Goal: Task Accomplishment & Management: Use online tool/utility

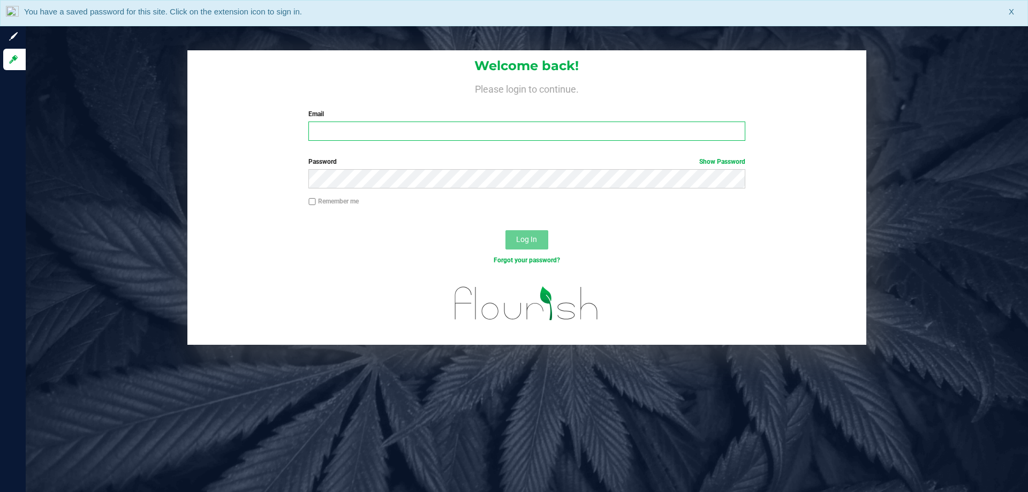
click at [343, 122] on input "Email" at bounding box center [527, 131] width 437 height 19
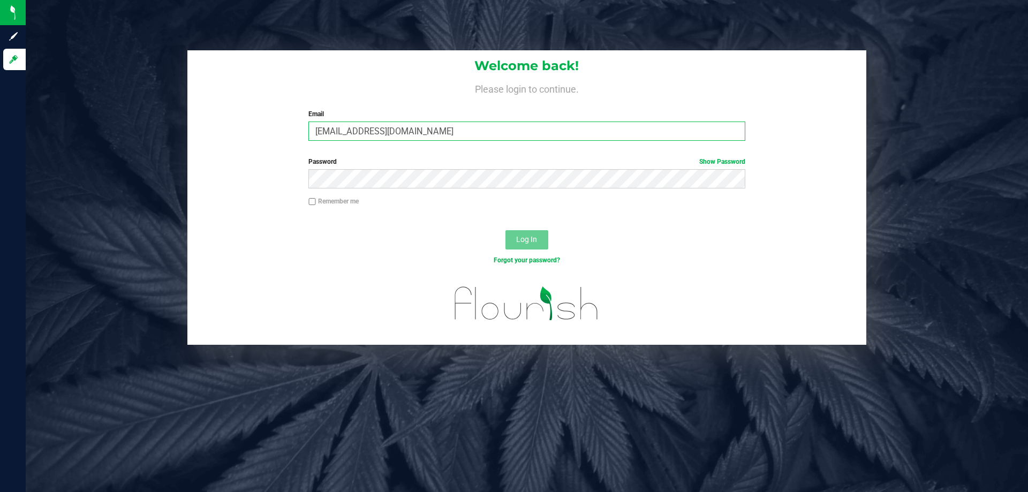
type input "[EMAIL_ADDRESS][DOMAIN_NAME]"
click at [506, 230] on button "Log In" at bounding box center [527, 239] width 43 height 19
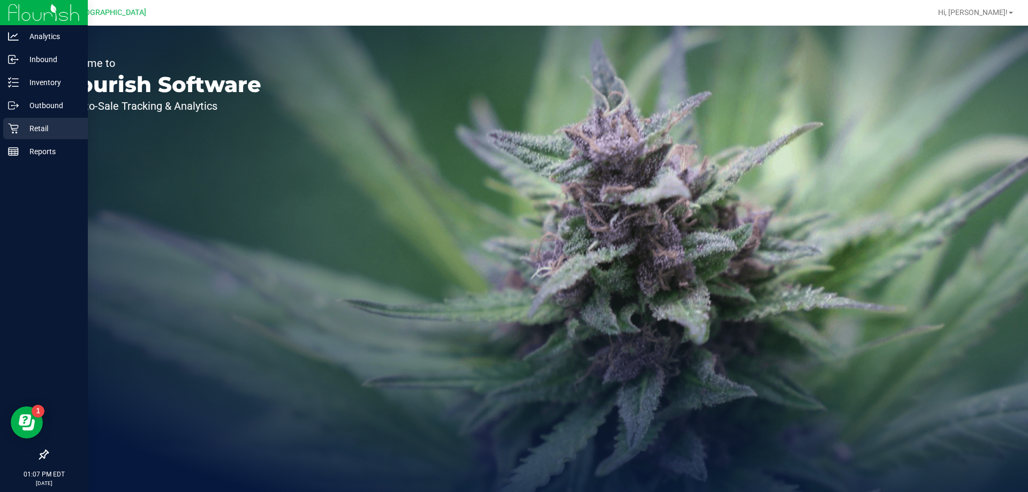
click at [16, 126] on icon at bounding box center [13, 128] width 11 height 11
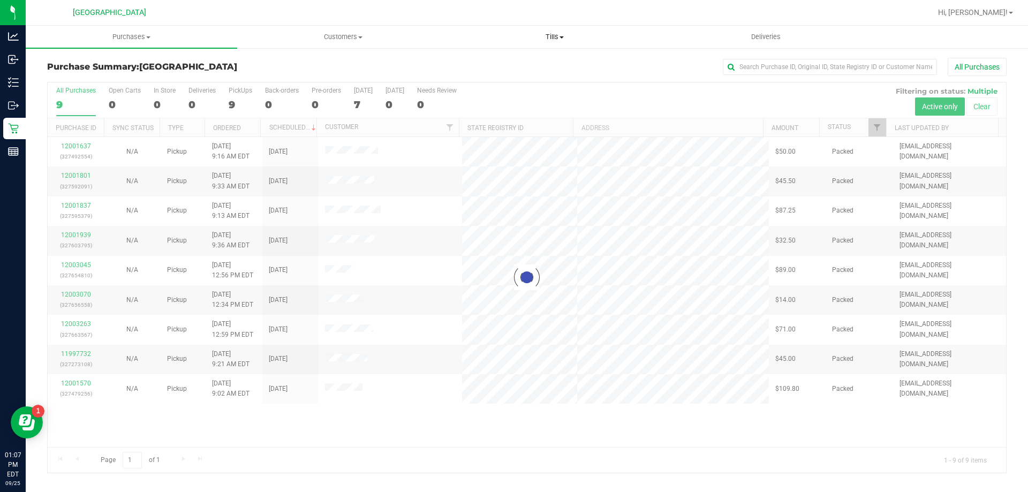
click at [557, 37] on span "Tills" at bounding box center [554, 37] width 211 height 10
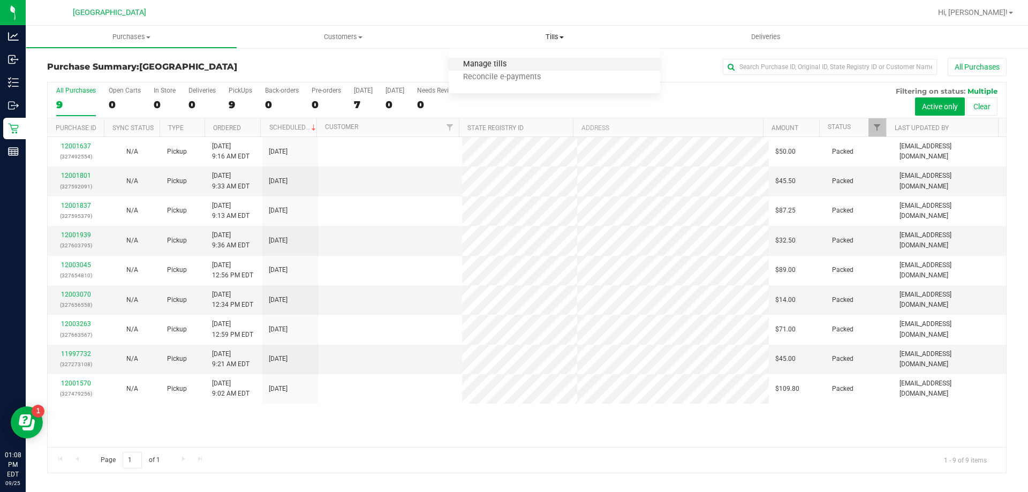
click at [492, 66] on span "Manage tills" at bounding box center [485, 64] width 72 height 9
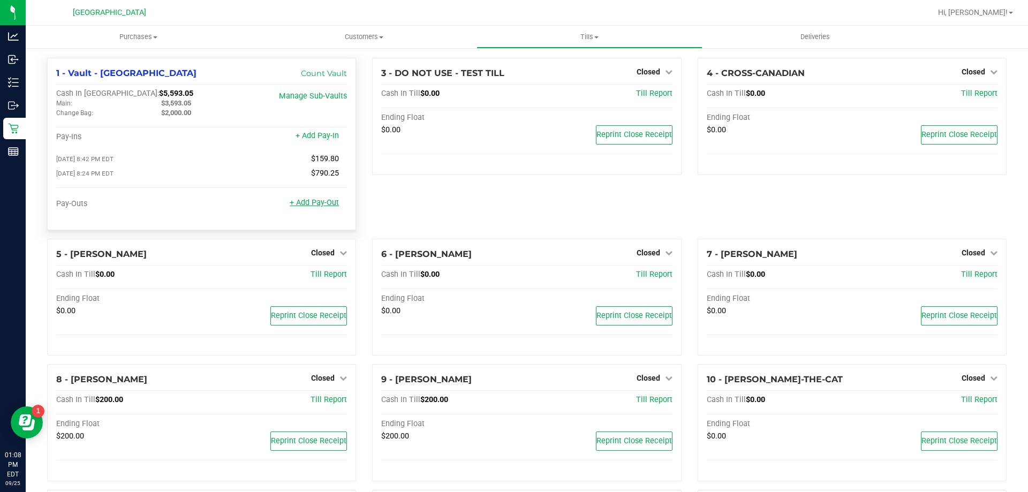
click at [304, 207] on link "+ Add Pay-Out" at bounding box center [314, 202] width 49 height 9
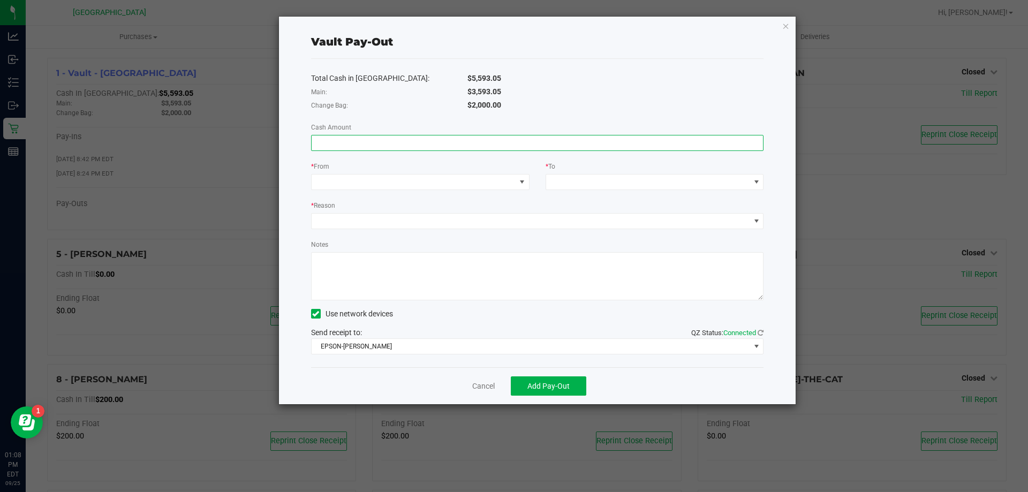
click at [337, 141] on input at bounding box center [538, 143] width 452 height 15
type input "$3,593.05"
click at [342, 191] on div "Total Cash in Vault: $5,593.05 Main: $3,593.05 Change Bag: $2,000.00 Cash Amoun…" at bounding box center [537, 213] width 453 height 309
click at [343, 190] on div "Total Cash in Vault: $5,593.05 Main: $3,593.05 Change Bag: $2,000.00 Cash Amoun…" at bounding box center [537, 213] width 453 height 309
click at [392, 176] on span at bounding box center [414, 182] width 204 height 15
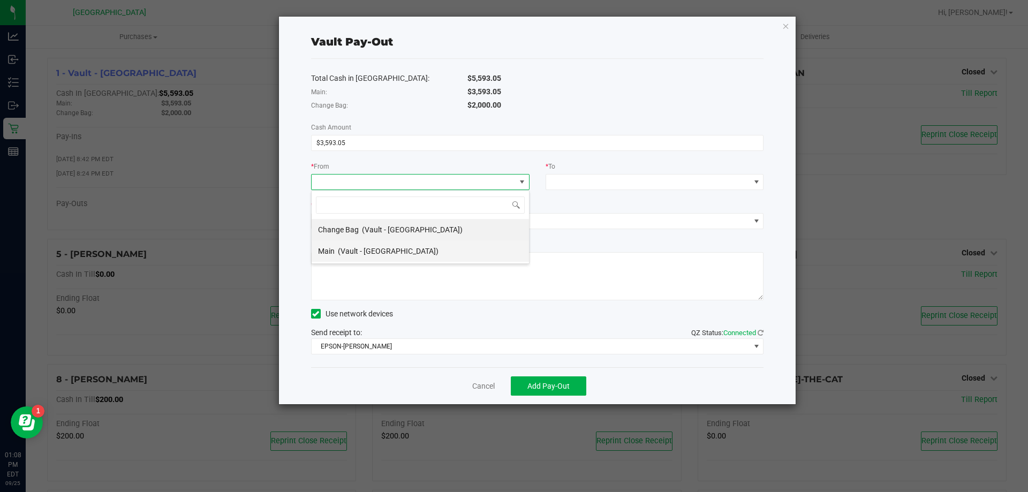
scroll to position [16, 219]
drag, startPoint x: 340, startPoint y: 250, endPoint x: 550, endPoint y: 202, distance: 215.3
click at [357, 247] on span "(Vault - Orange Park WC)" at bounding box center [388, 251] width 101 height 9
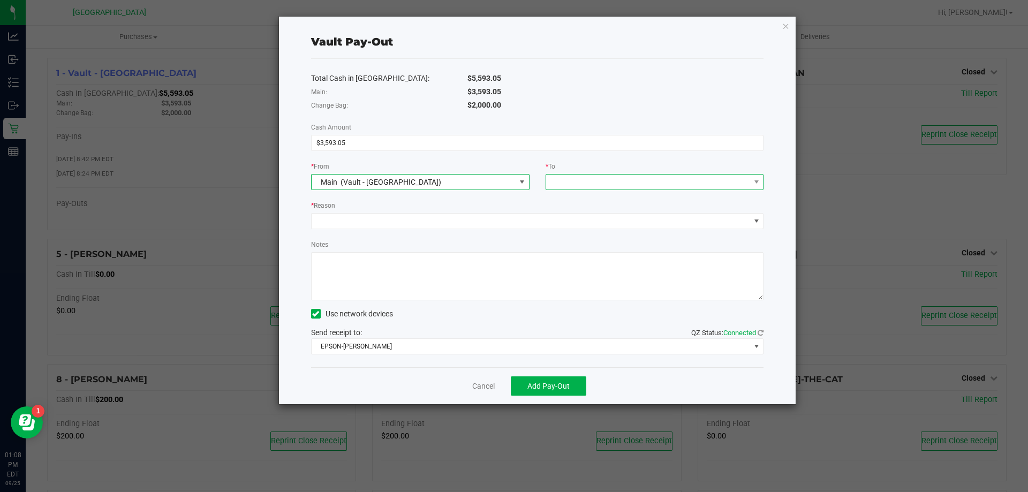
click at [580, 182] on span at bounding box center [648, 182] width 204 height 15
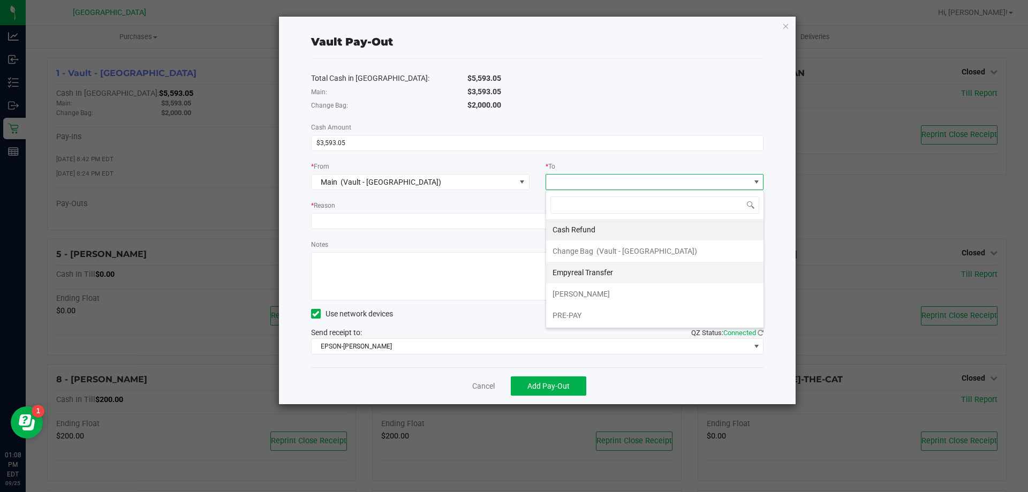
click at [568, 275] on span "Empyreal Transfer" at bounding box center [583, 272] width 61 height 9
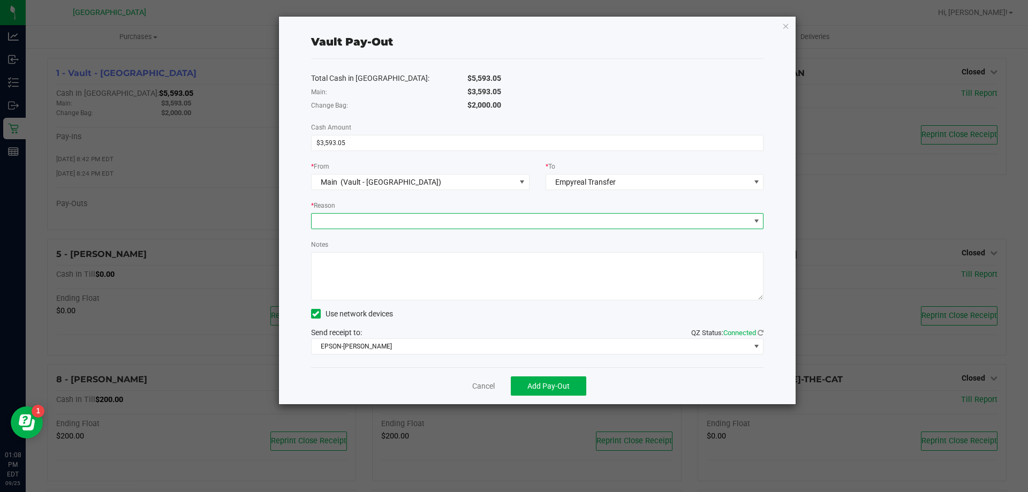
click at [524, 215] on span at bounding box center [531, 221] width 439 height 15
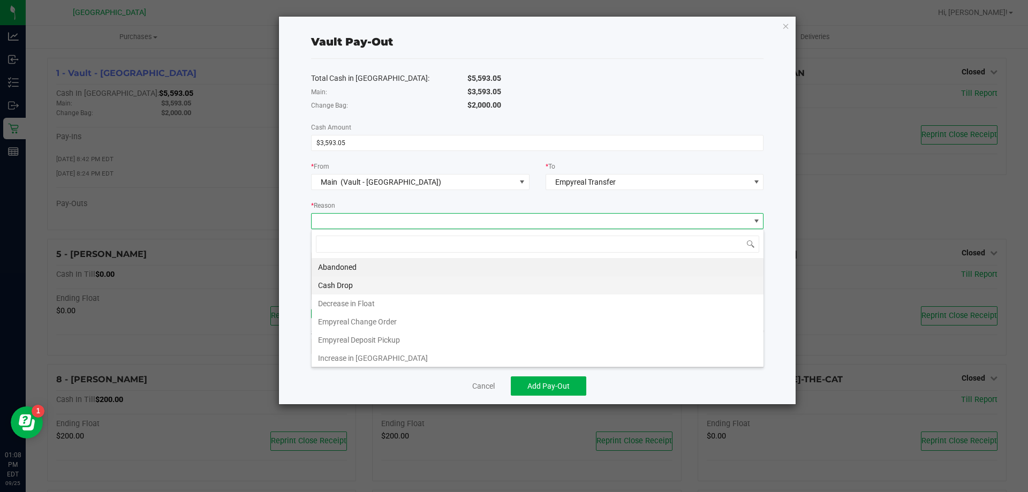
scroll to position [16, 453]
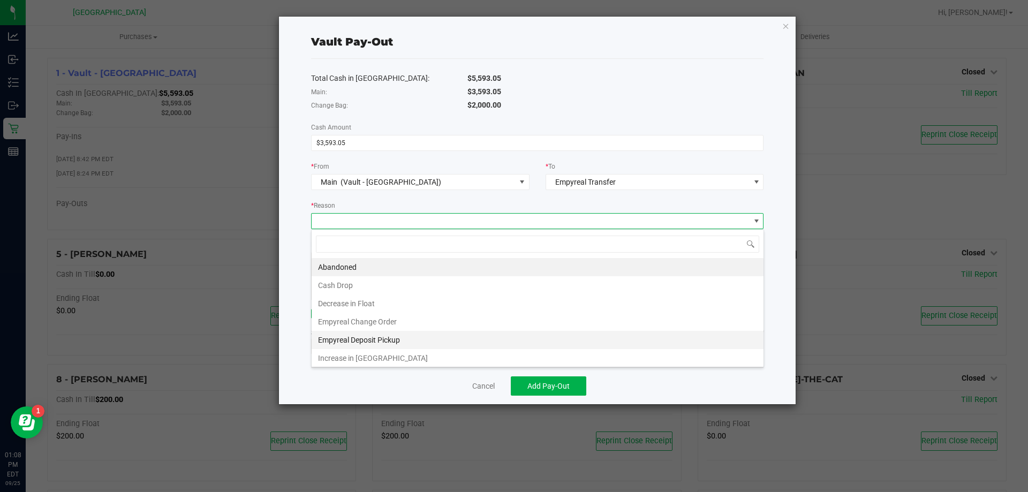
click at [356, 339] on li "Empyreal Deposit Pickup" at bounding box center [538, 340] width 452 height 18
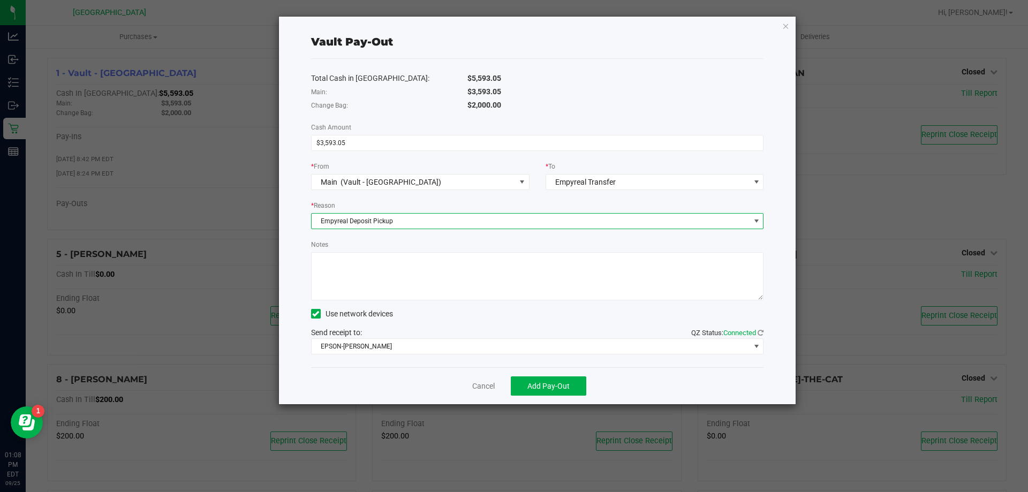
click at [373, 271] on textarea "Notes" at bounding box center [537, 276] width 453 height 48
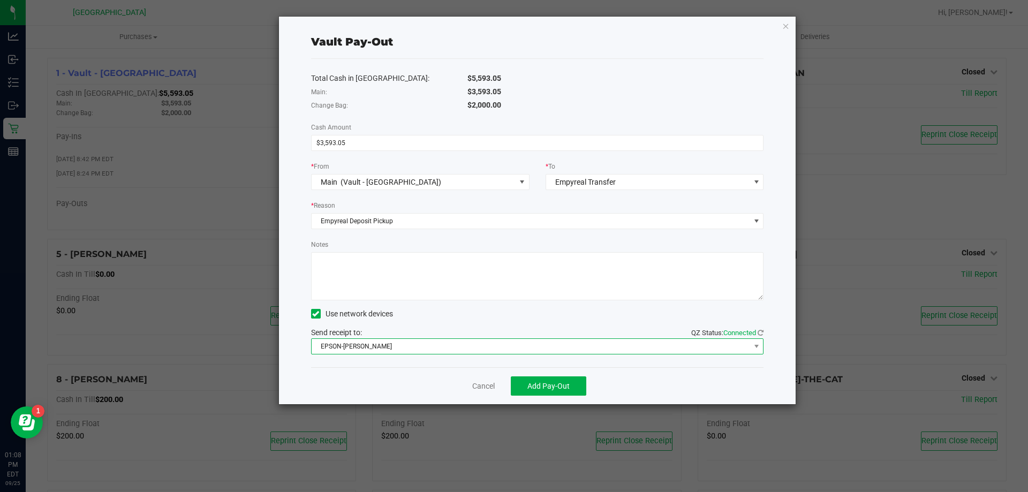
click at [379, 348] on span "EPSON-AUDREY-KITCHING" at bounding box center [531, 346] width 439 height 15
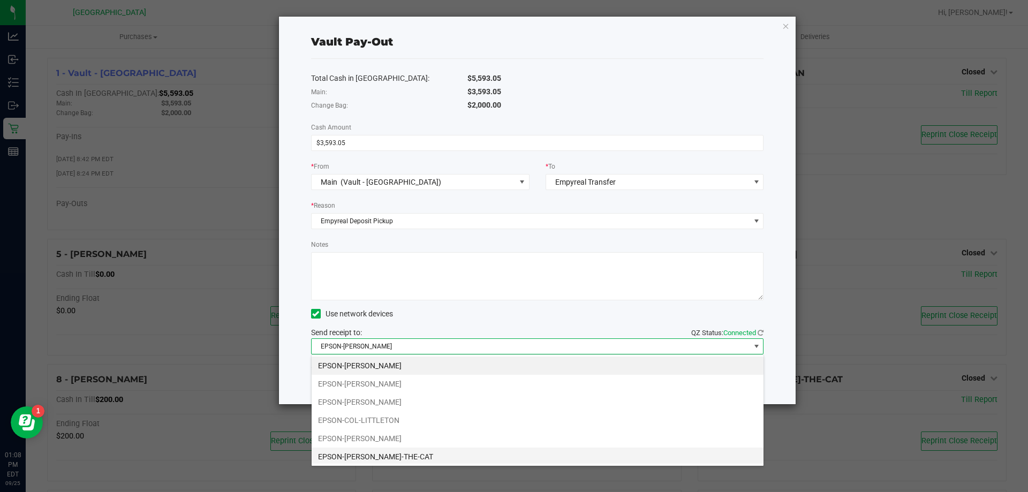
click at [375, 450] on li "EPSON-CONRAD-THE-CAT" at bounding box center [538, 457] width 452 height 18
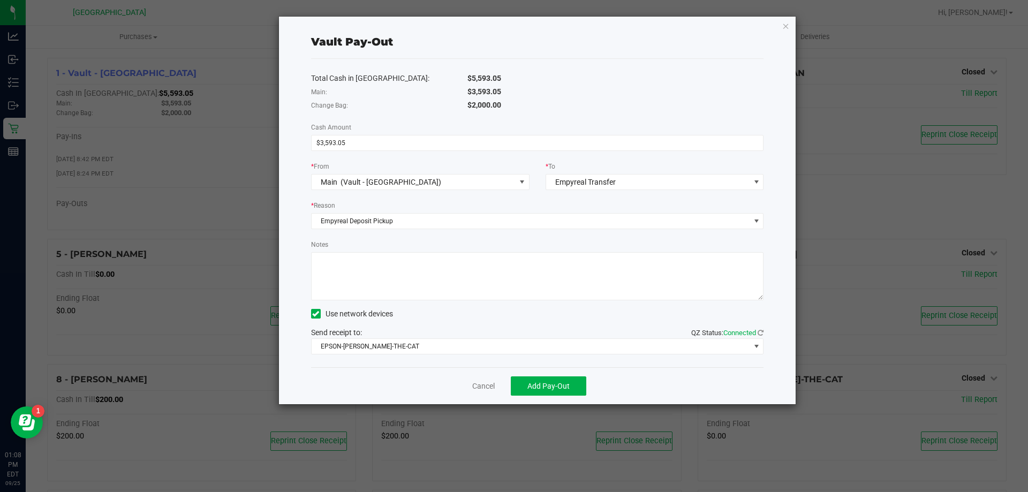
click at [388, 257] on textarea "Notes" at bounding box center [537, 276] width 453 height 48
type textarea "EMP Deposit Pickup: 0 Variances, $3593.05, 09/25/2025 -AW/OP"
click at [539, 385] on span "Add Pay-Out" at bounding box center [549, 386] width 42 height 9
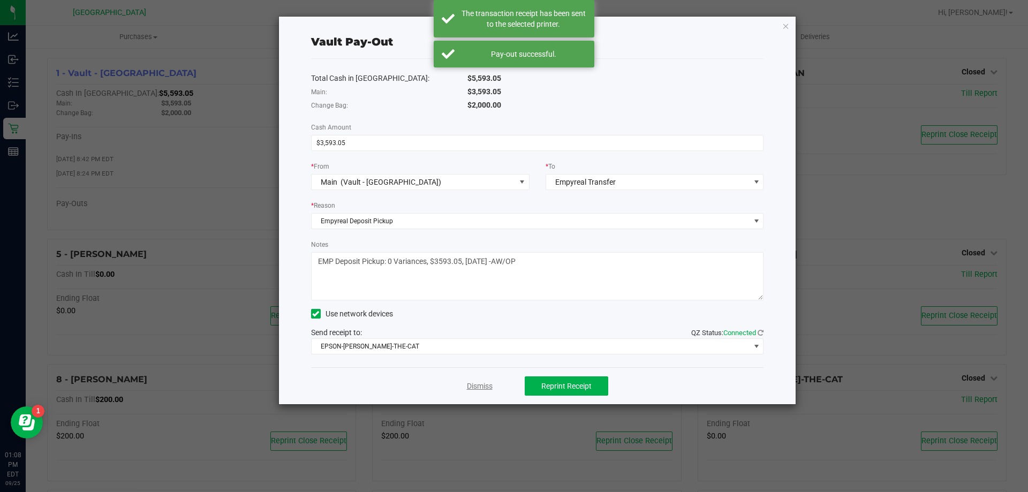
click at [483, 381] on link "Dismiss" at bounding box center [480, 386] width 26 height 11
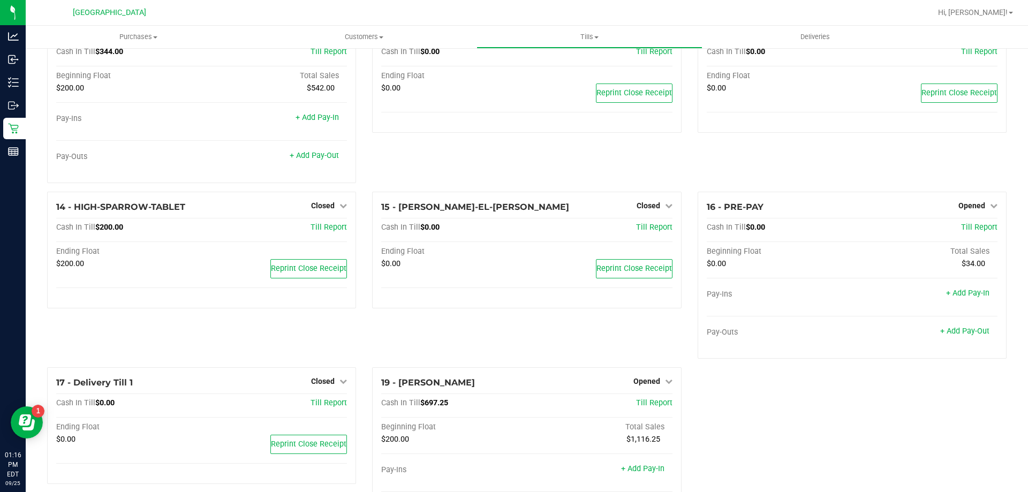
scroll to position [553, 0]
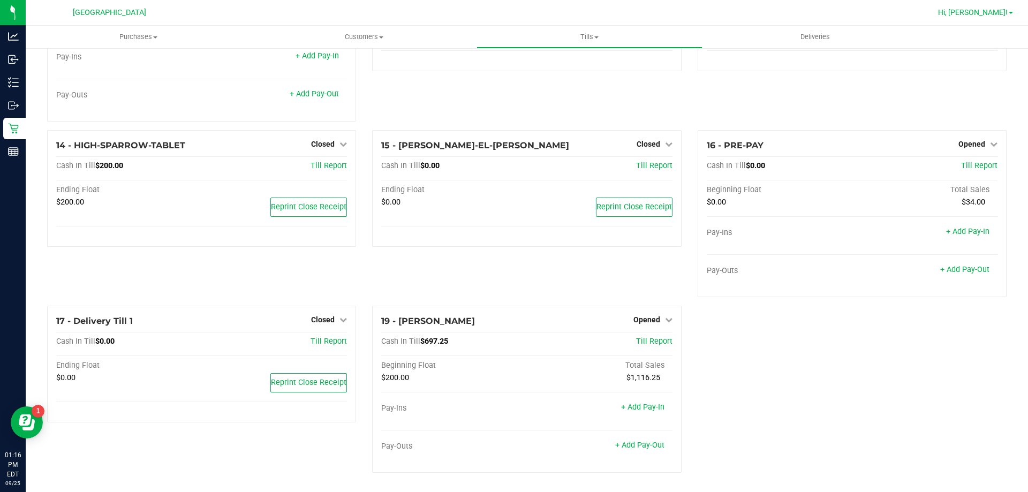
click at [972, 11] on span "Hi, [PERSON_NAME]!" at bounding box center [973, 12] width 70 height 9
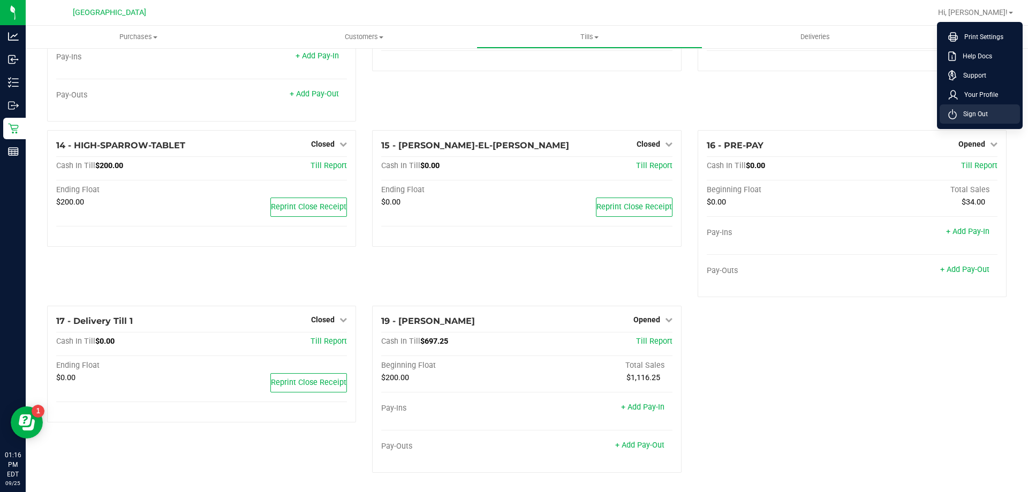
click at [962, 120] on li "Sign Out" at bounding box center [980, 113] width 80 height 19
